Goal: Information Seeking & Learning: Understand process/instructions

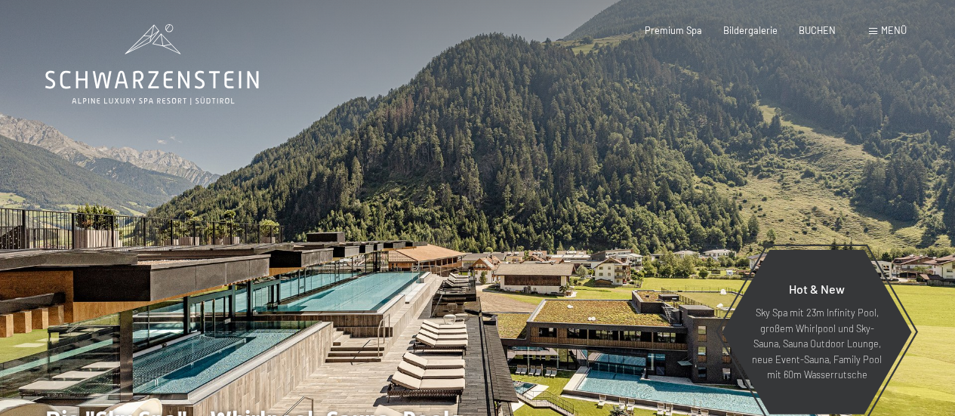
click at [874, 29] on span at bounding box center [873, 31] width 8 height 7
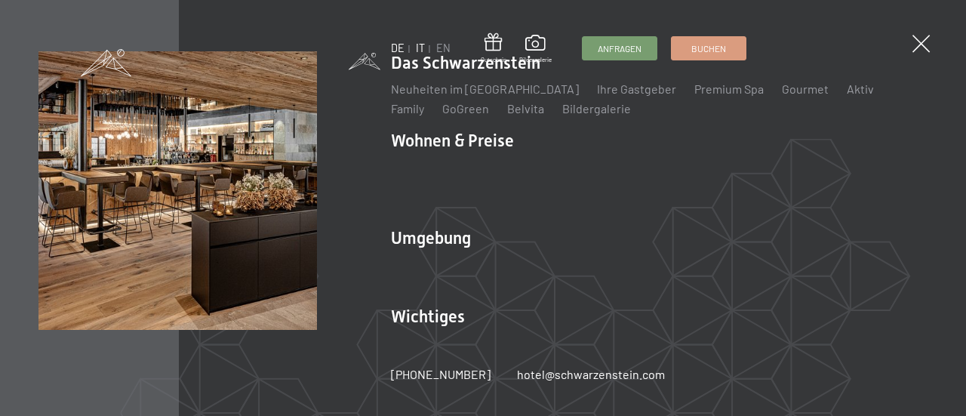
click at [420, 50] on link "IT" at bounding box center [420, 48] width 9 height 13
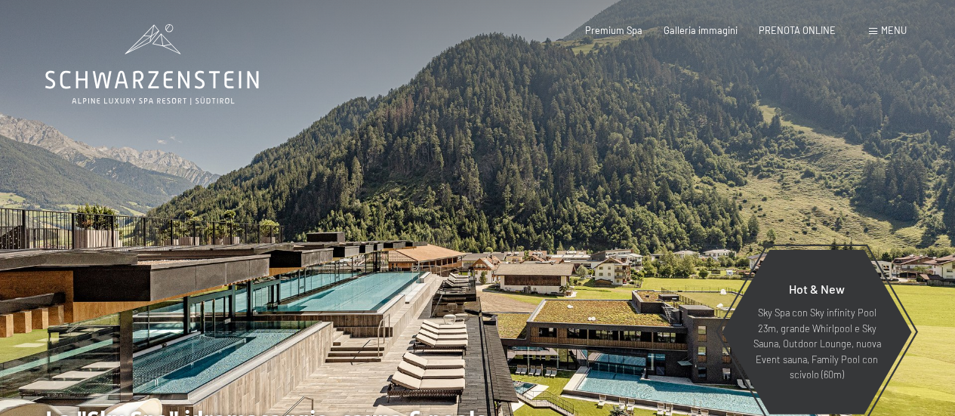
click at [886, 31] on span "Menu" at bounding box center [894, 30] width 26 height 12
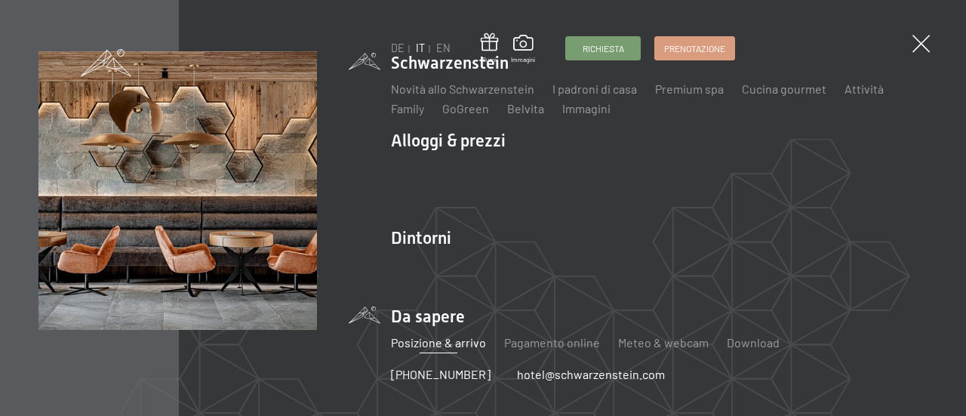
click at [426, 346] on link "Posizione & arrivo" at bounding box center [438, 342] width 95 height 14
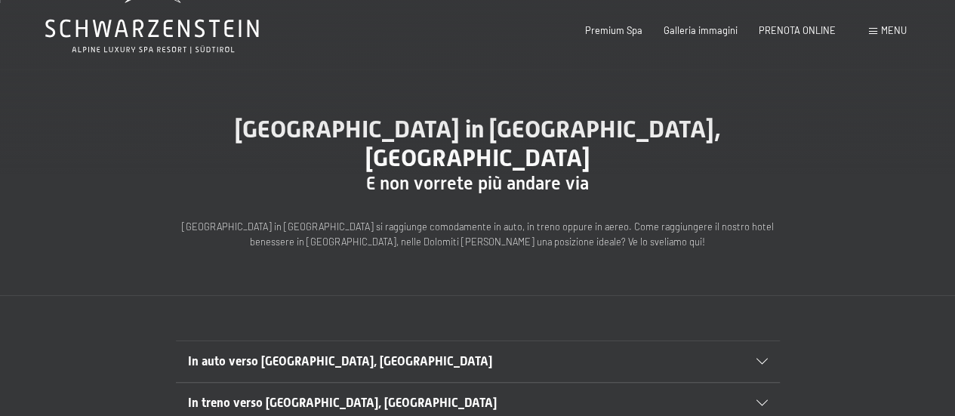
scroll to position [75, 0]
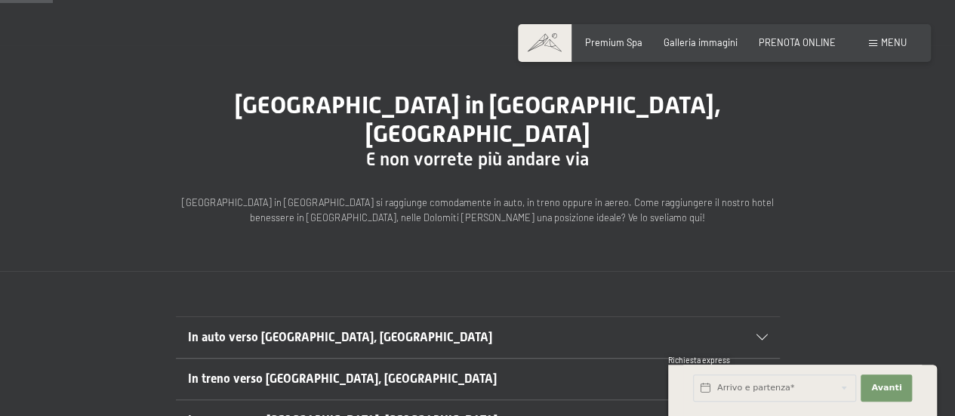
click at [757, 334] on icon at bounding box center [761, 337] width 11 height 6
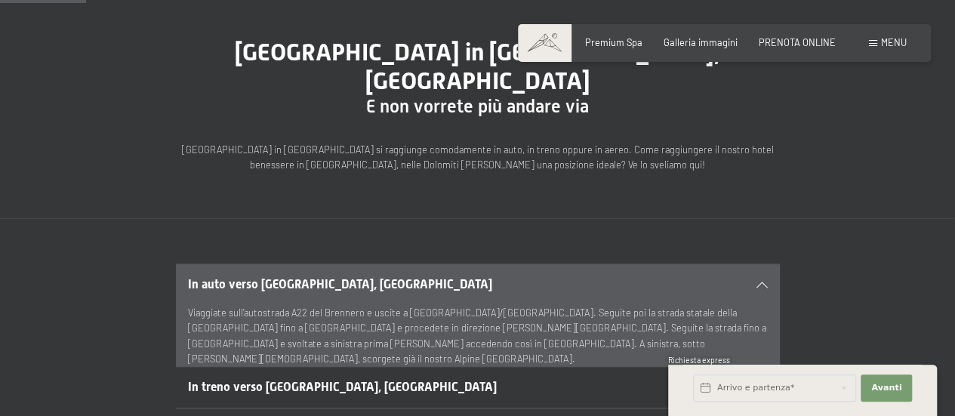
scroll to position [151, 0]
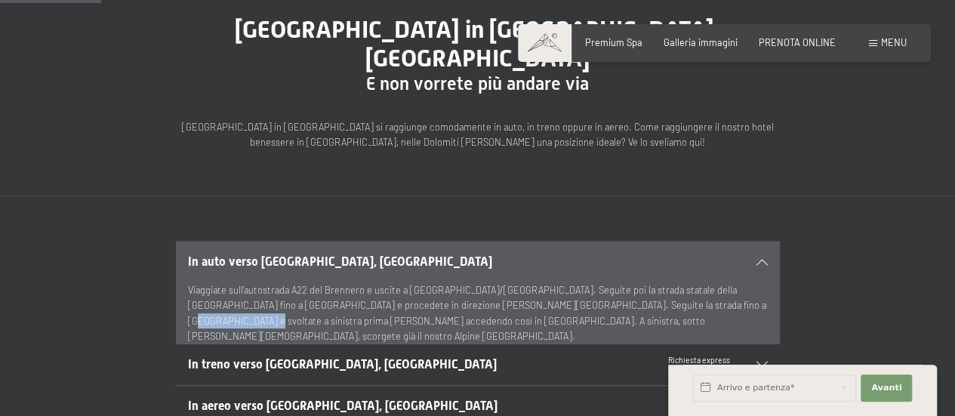
drag, startPoint x: 611, startPoint y: 274, endPoint x: 682, endPoint y: 277, distance: 71.8
click at [682, 282] on p "Viaggiate sull’autostrada A22 del Brennero e uscite a [GEOGRAPHIC_DATA]/[GEOGRA…" at bounding box center [478, 313] width 580 height 62
copy p "[PERSON_NAME]"
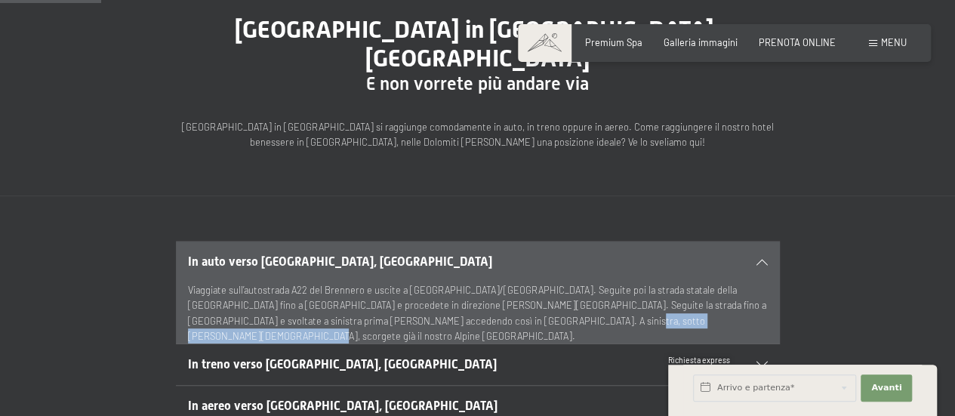
drag, startPoint x: 439, startPoint y: 292, endPoint x: 614, endPoint y: 297, distance: 174.5
click at [614, 297] on p "Viaggiate sull’autostrada A22 del Brennero e uscite a [GEOGRAPHIC_DATA]/[GEOGRA…" at bounding box center [478, 313] width 580 height 62
copy p "Alpine [GEOGRAPHIC_DATA] [GEOGRAPHIC_DATA]."
